Goal: Information Seeking & Learning: Learn about a topic

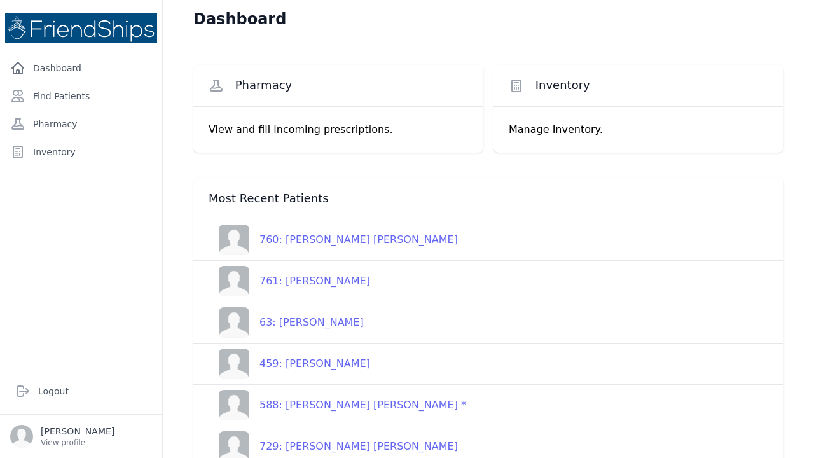
click at [324, 283] on div "761: [PERSON_NAME]" at bounding box center [309, 280] width 121 height 15
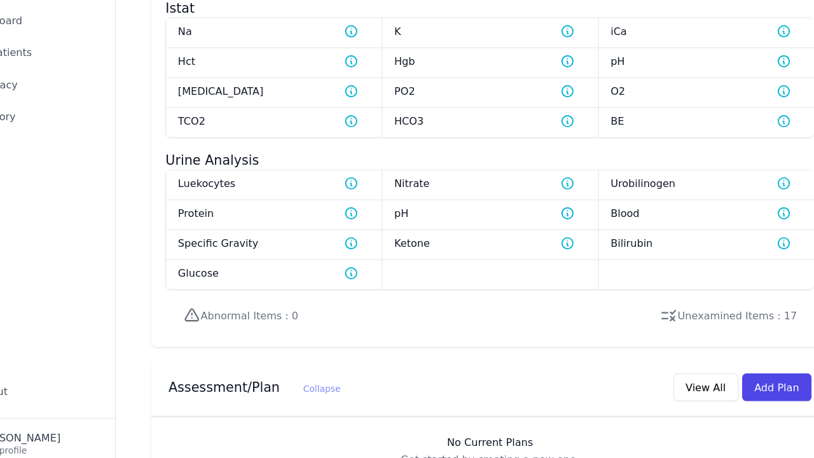
scroll to position [1108, 0]
click at [648, 376] on button "View All" at bounding box center [676, 388] width 57 height 24
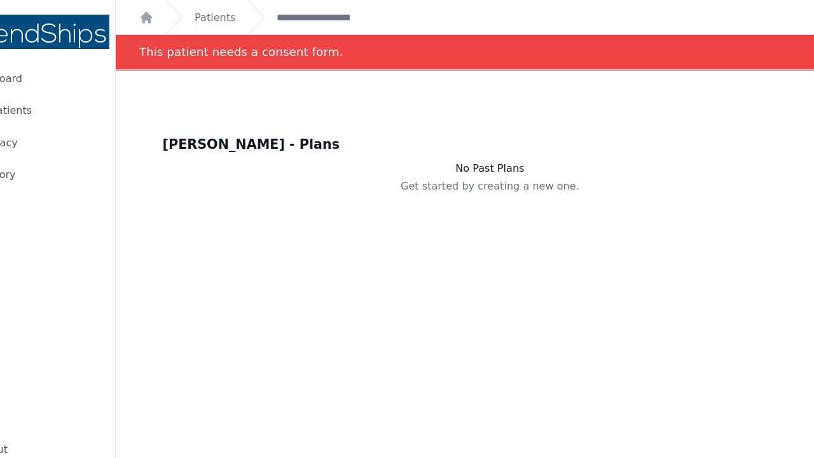
scroll to position [0, 0]
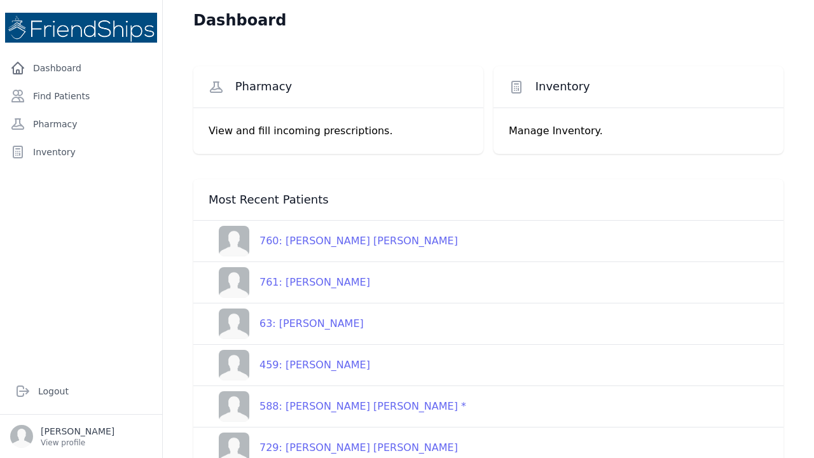
click at [364, 276] on div "761: [PERSON_NAME]" at bounding box center [309, 282] width 121 height 15
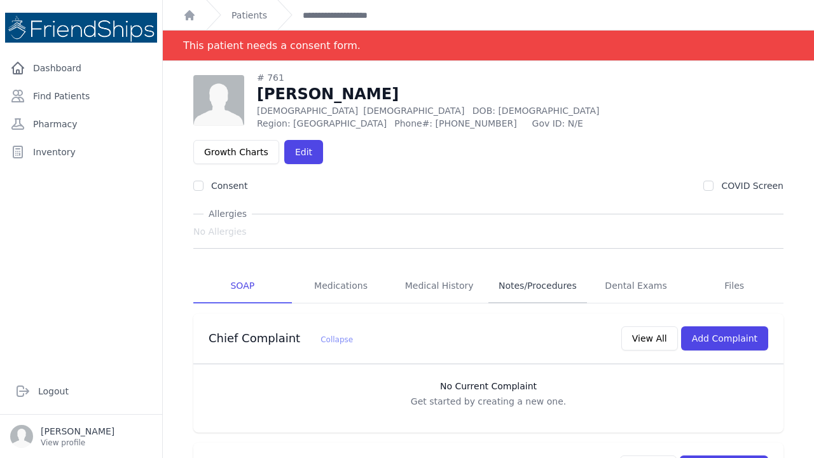
click at [555, 269] on link "Notes/Procedures" at bounding box center [537, 286] width 99 height 34
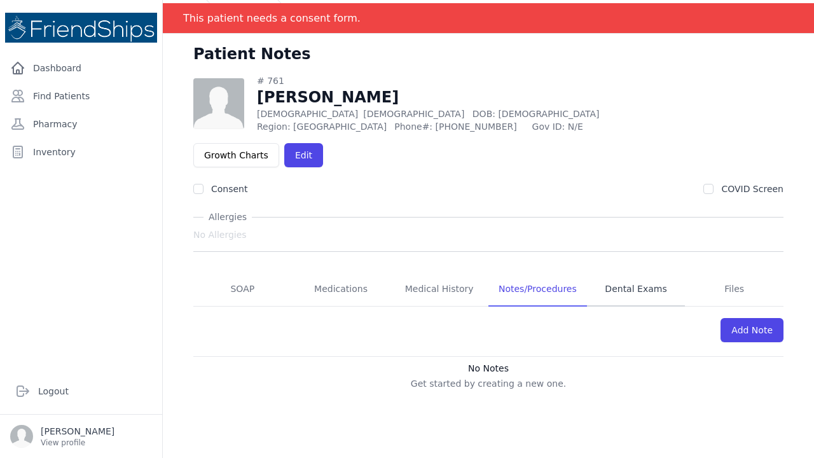
scroll to position [28, 0]
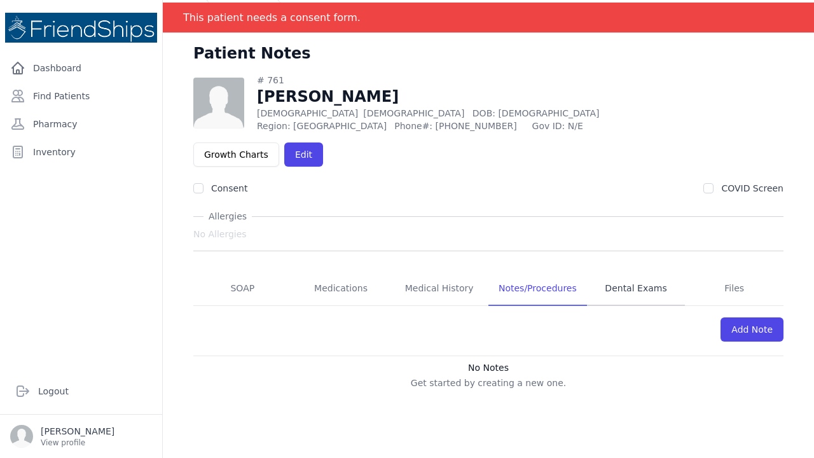
click at [624, 271] on link "Dental Exams" at bounding box center [636, 288] width 99 height 34
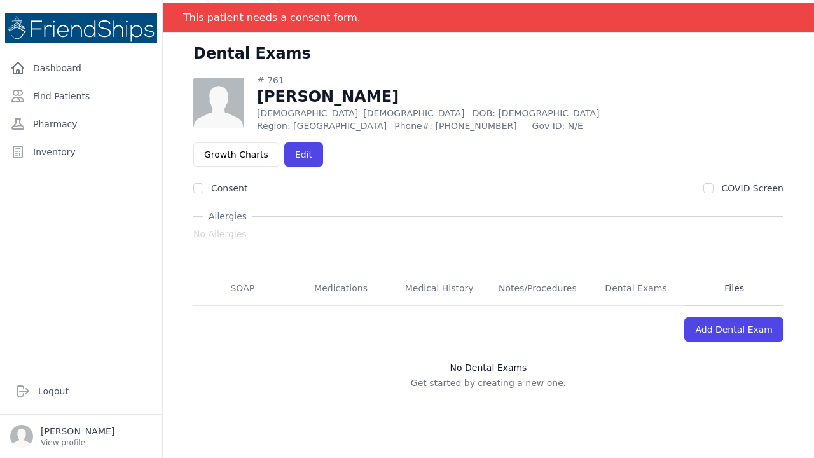
click at [733, 271] on link "Files" at bounding box center [733, 288] width 99 height 34
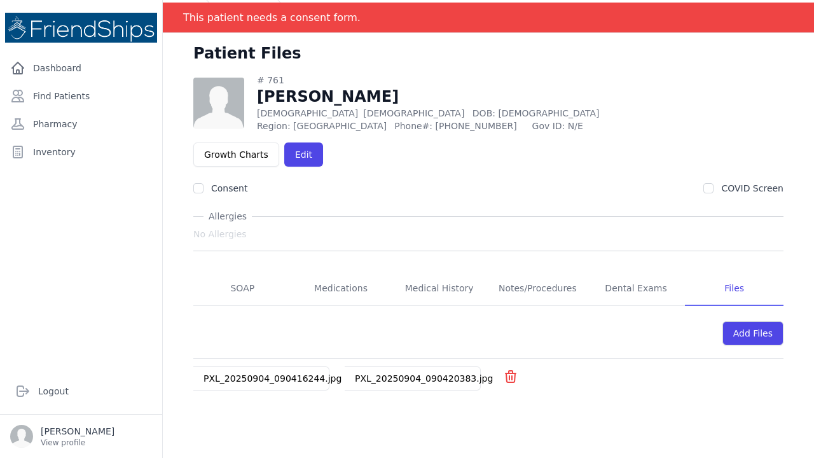
click at [421, 373] on link "PXL_20250904_090420383.jpg" at bounding box center [424, 378] width 138 height 10
